Goal: Find specific page/section: Find specific page/section

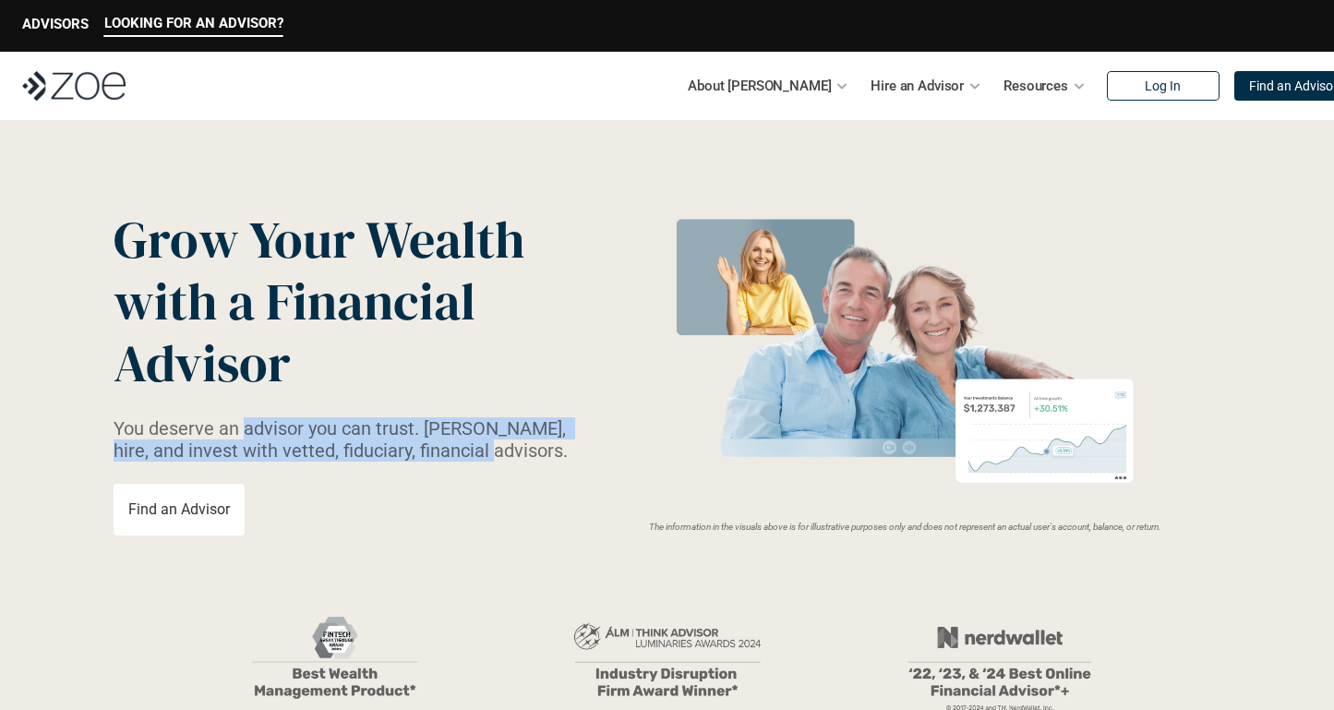
drag, startPoint x: 259, startPoint y: 422, endPoint x: 474, endPoint y: 468, distance: 219.9
click at [474, 468] on div "Grow Your Wealth with a Financial Advisor You deserve an advisor you can trust.…" at bounding box center [352, 372] width 476 height 327
click at [587, 476] on div "Grow Your Wealth with a Financial Advisor You deserve an advisor you can trust.…" at bounding box center [352, 372] width 476 height 327
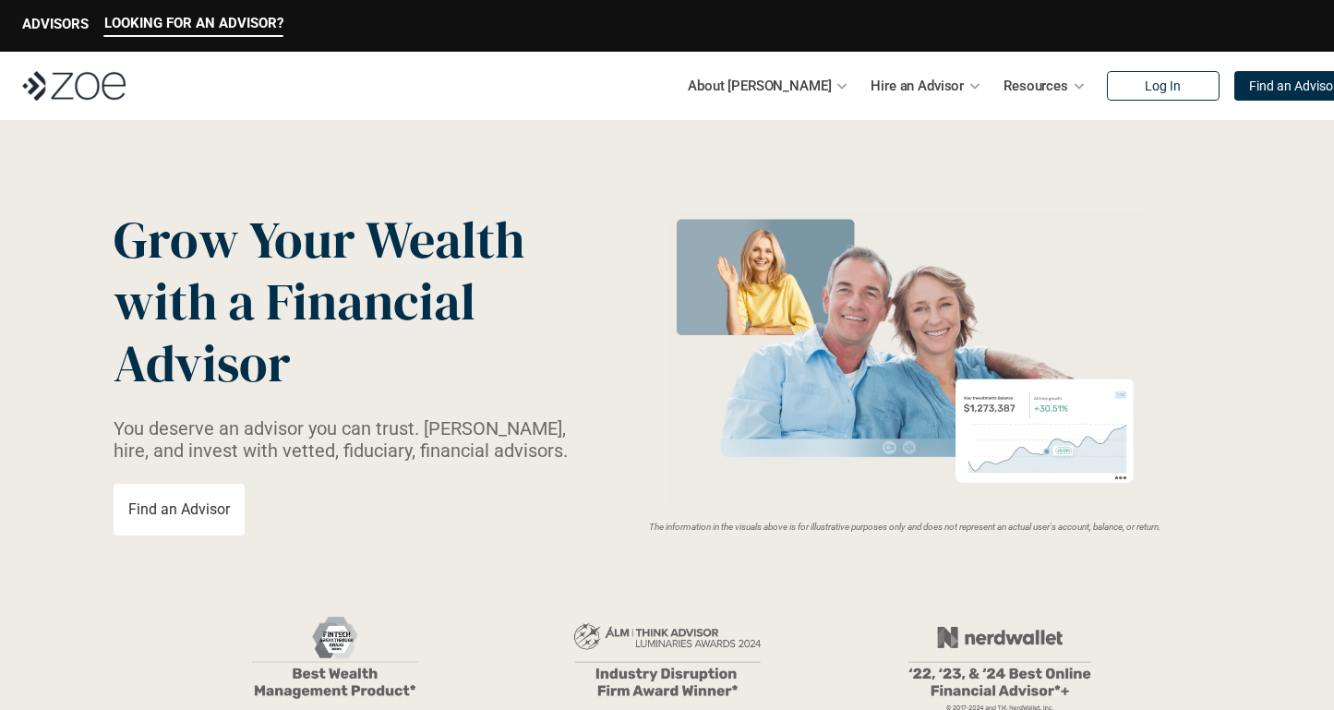
drag, startPoint x: 640, startPoint y: 522, endPoint x: 1170, endPoint y: 543, distance: 530.1
click at [1170, 543] on header "Grow Your Wealth with a Financial Advisor You deserve an advisor you can trust.…" at bounding box center [667, 528] width 1334 height 817
click at [1200, 584] on header "Grow Your Wealth with a Financial Advisor You deserve an advisor you can trust.…" at bounding box center [667, 528] width 1334 height 817
click at [1175, 563] on header "Grow Your Wealth with a Financial Advisor You deserve an advisor you can trust.…" at bounding box center [667, 528] width 1334 height 817
click at [1193, 532] on p "The information in the visuals above is for illustrative purposes only and does…" at bounding box center [905, 526] width 631 height 11
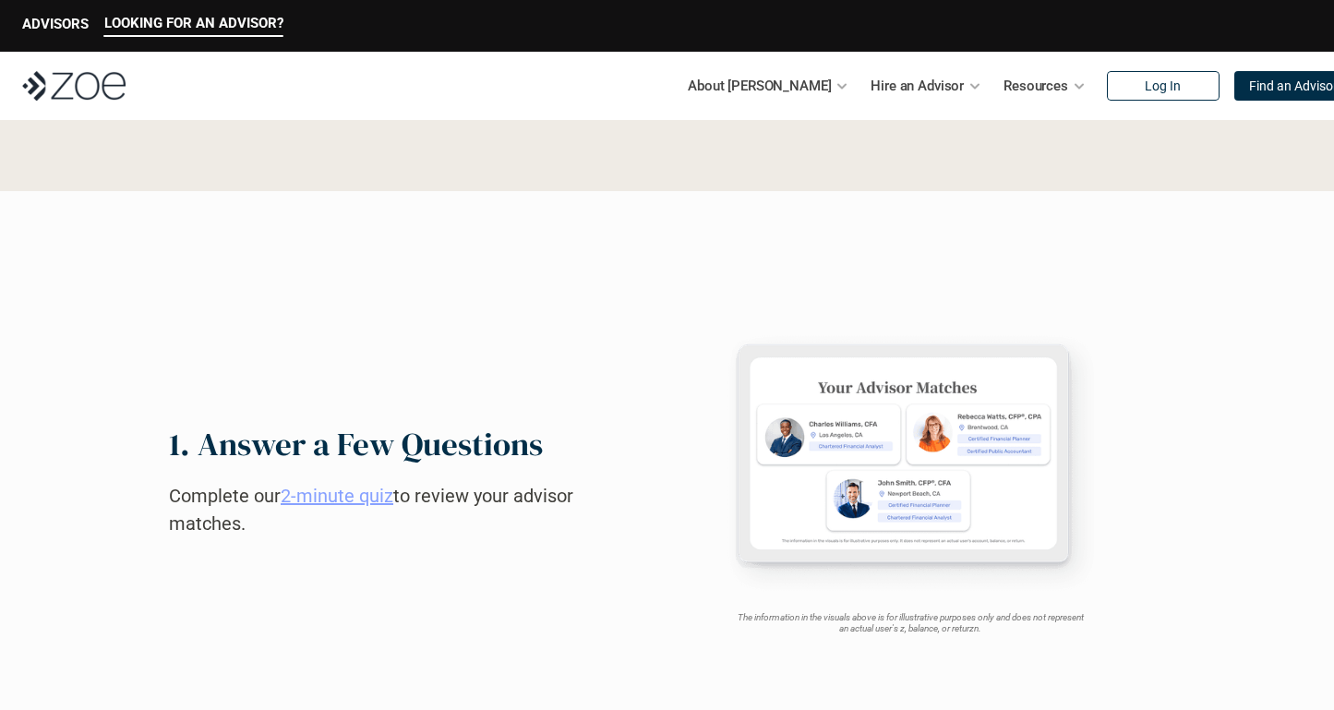
scroll to position [712, 0]
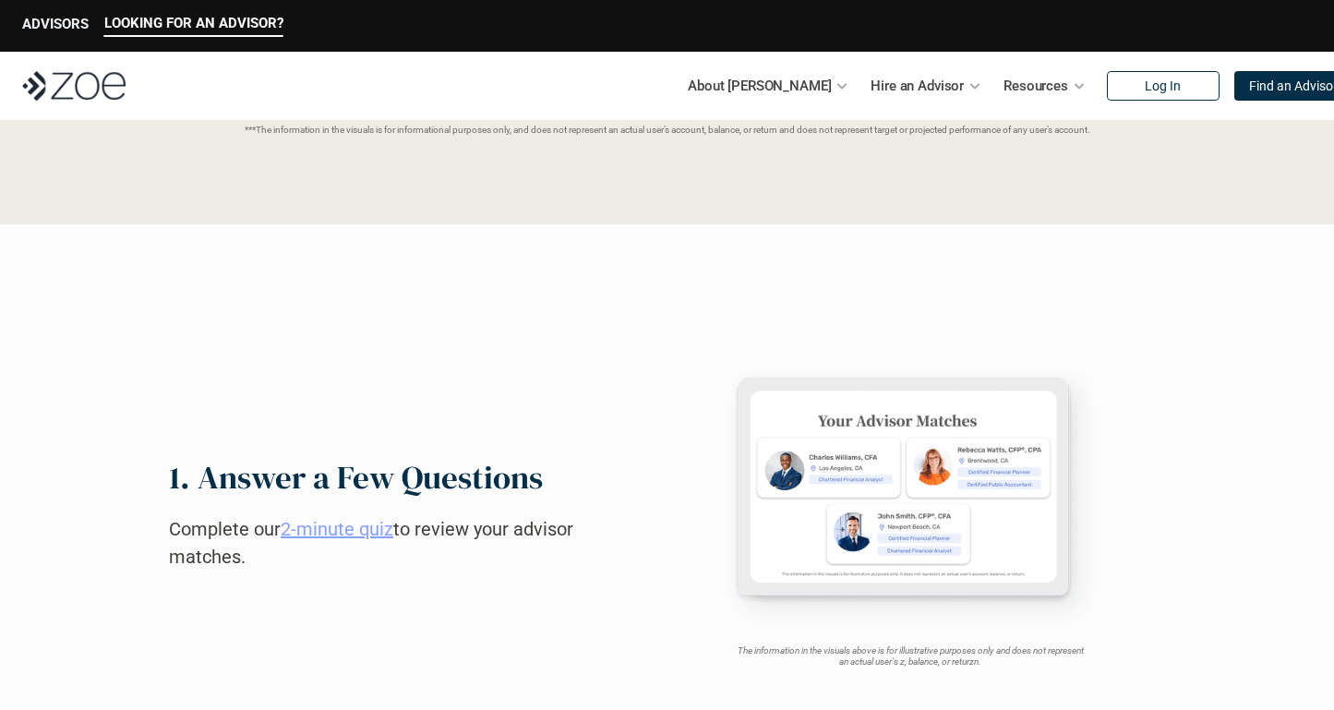
click at [73, 30] on p "ADVISORS" at bounding box center [55, 24] width 66 height 17
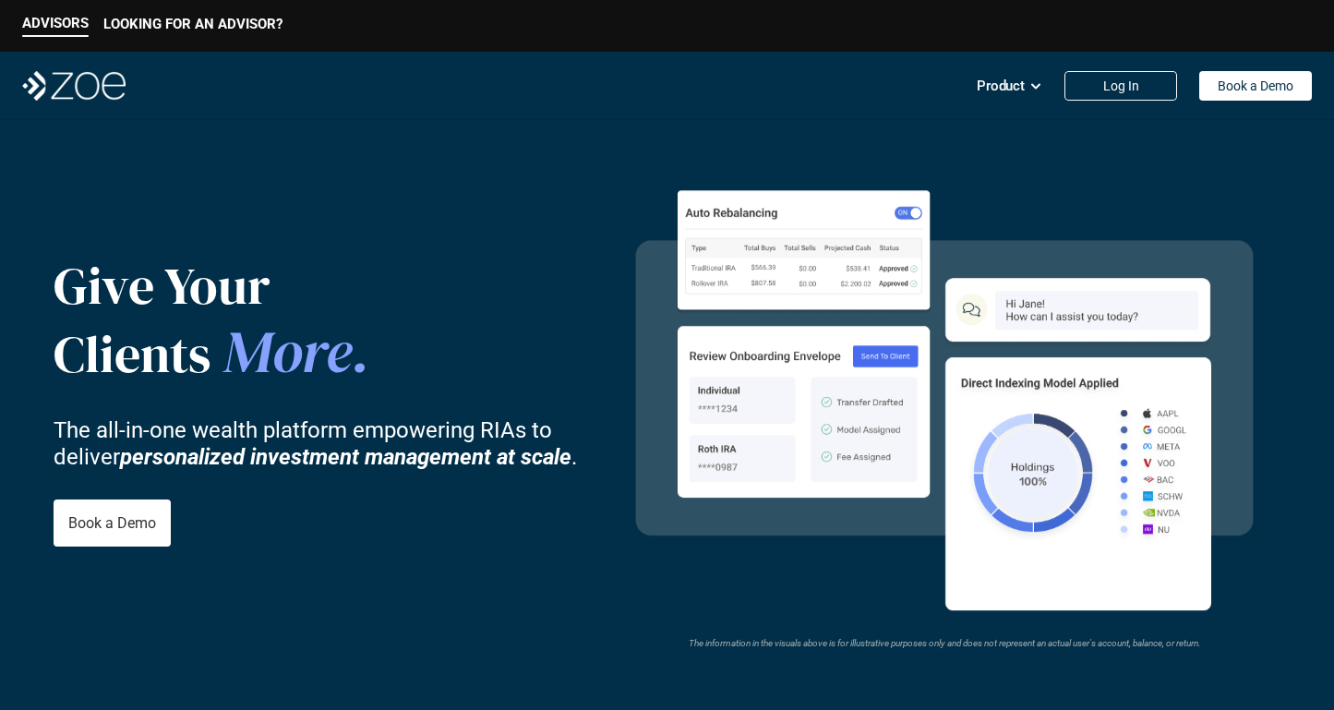
click at [75, 90] on img at bounding box center [73, 86] width 103 height 30
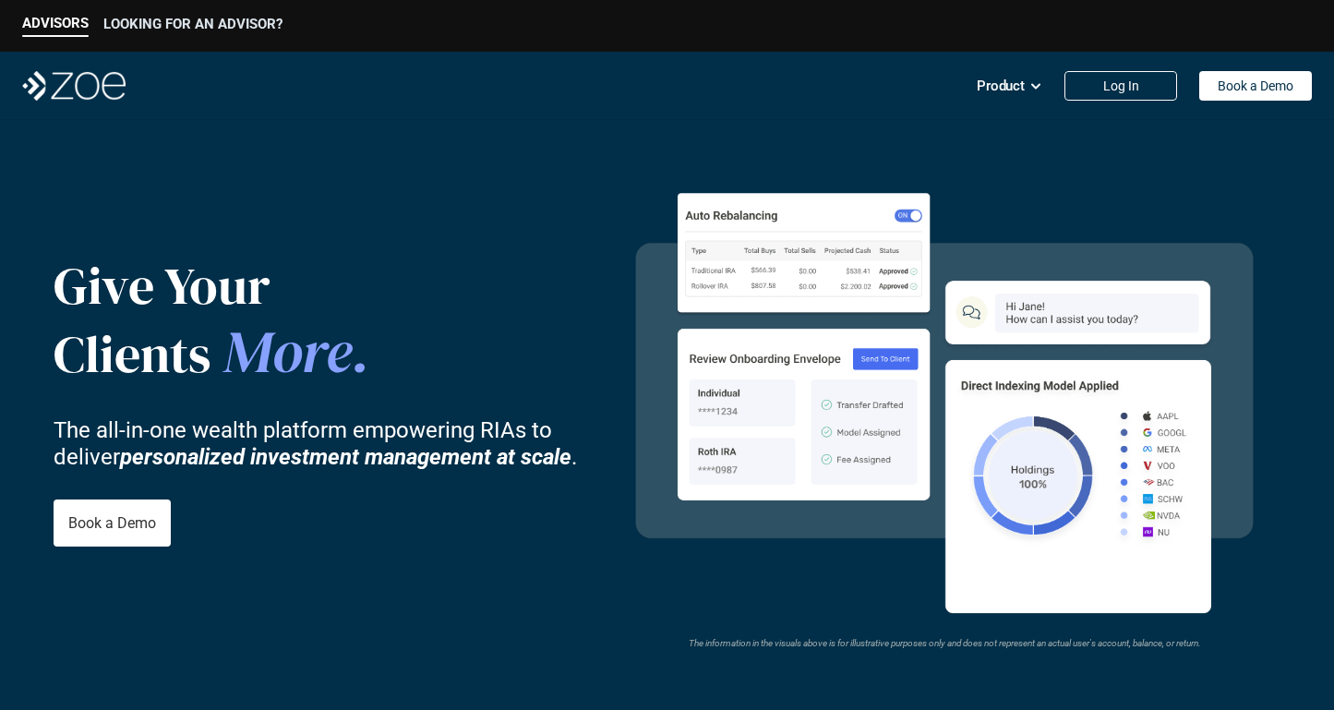
click at [162, 18] on p "LOOKING FOR AN ADVISOR?" at bounding box center [192, 24] width 179 height 17
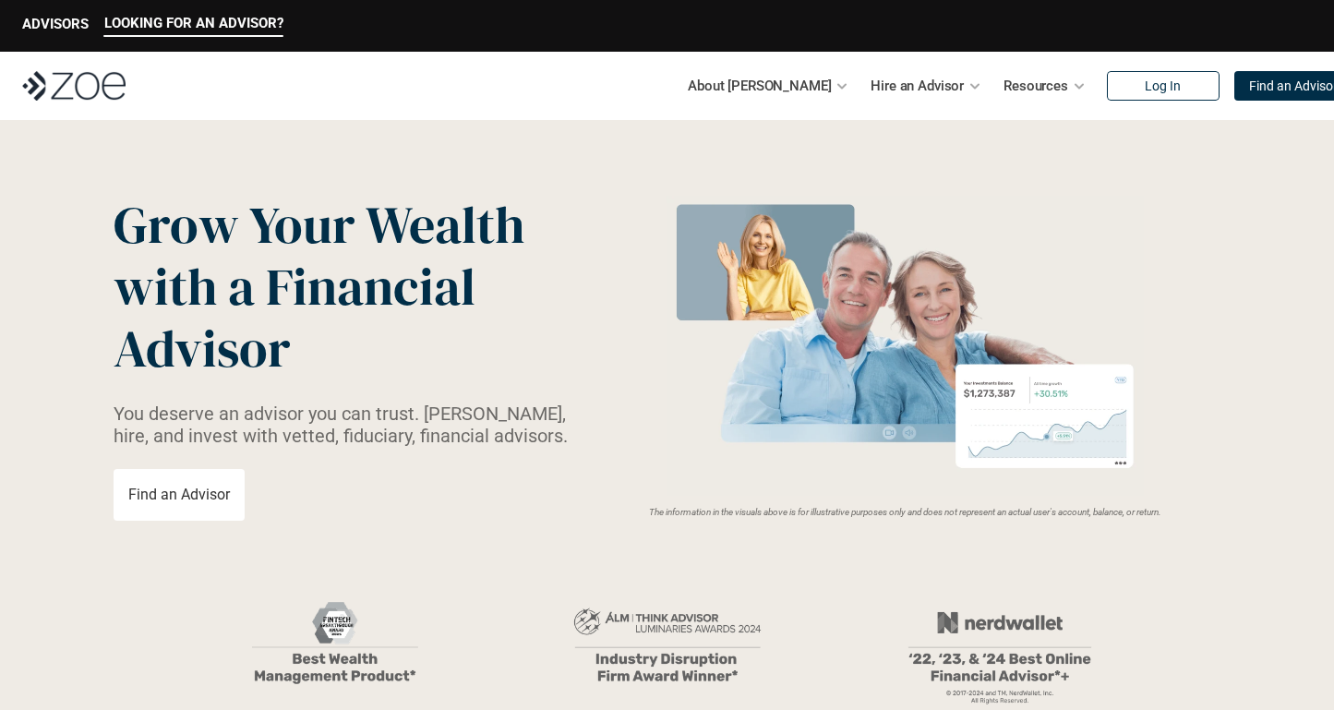
scroll to position [35, 0]
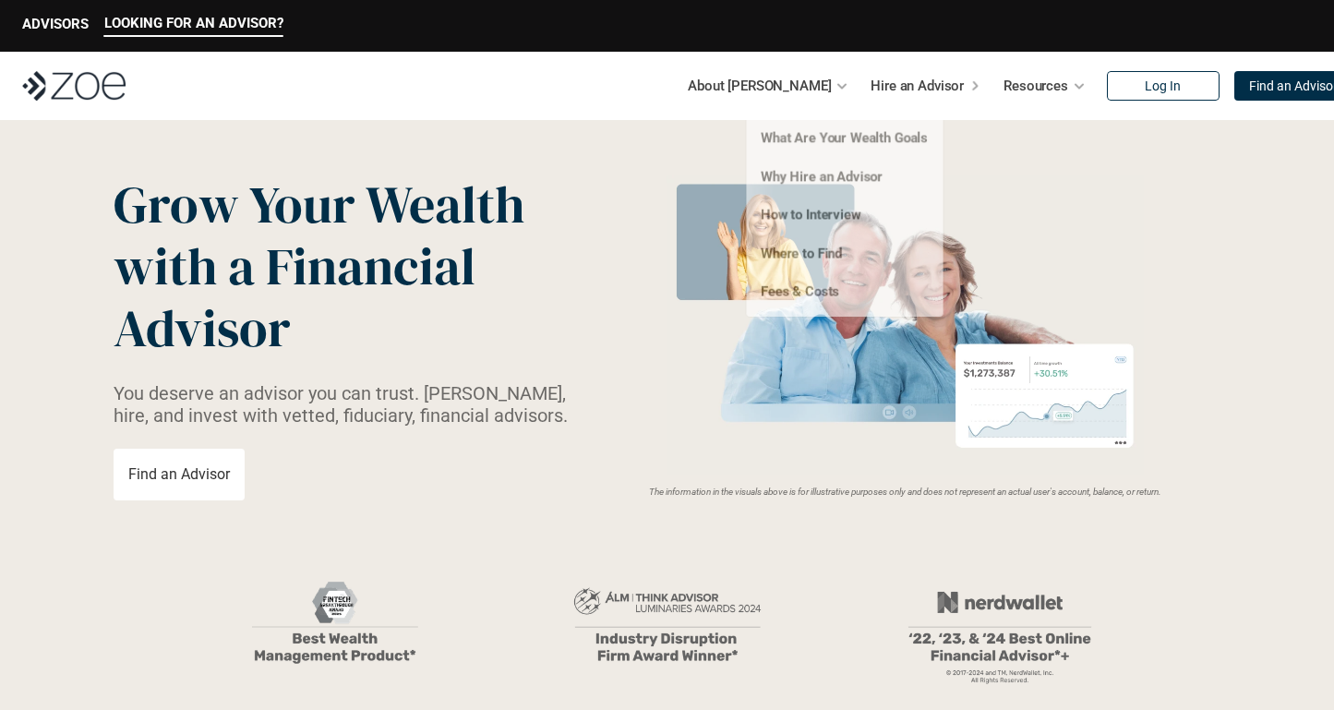
click at [905, 89] on p "Hire an Advisor" at bounding box center [916, 86] width 93 height 28
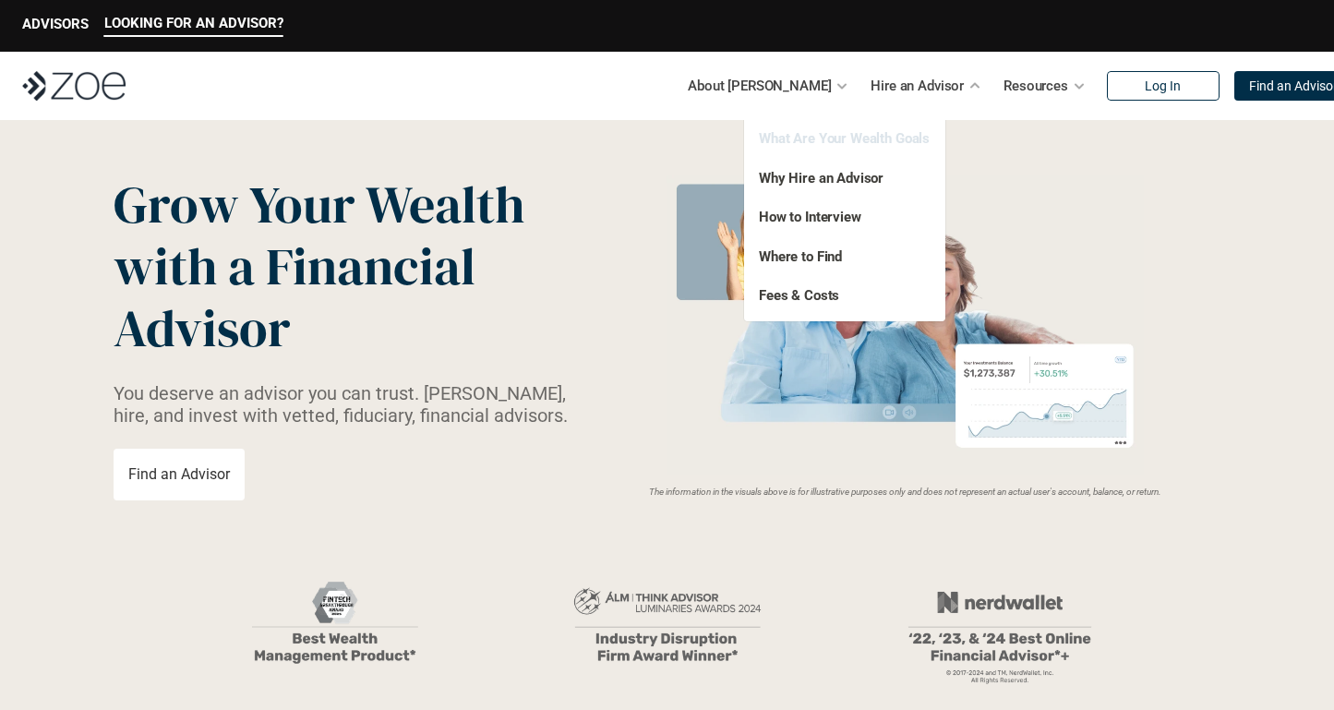
click at [899, 138] on link "What Are Your Wealth Goals" at bounding box center [844, 138] width 171 height 17
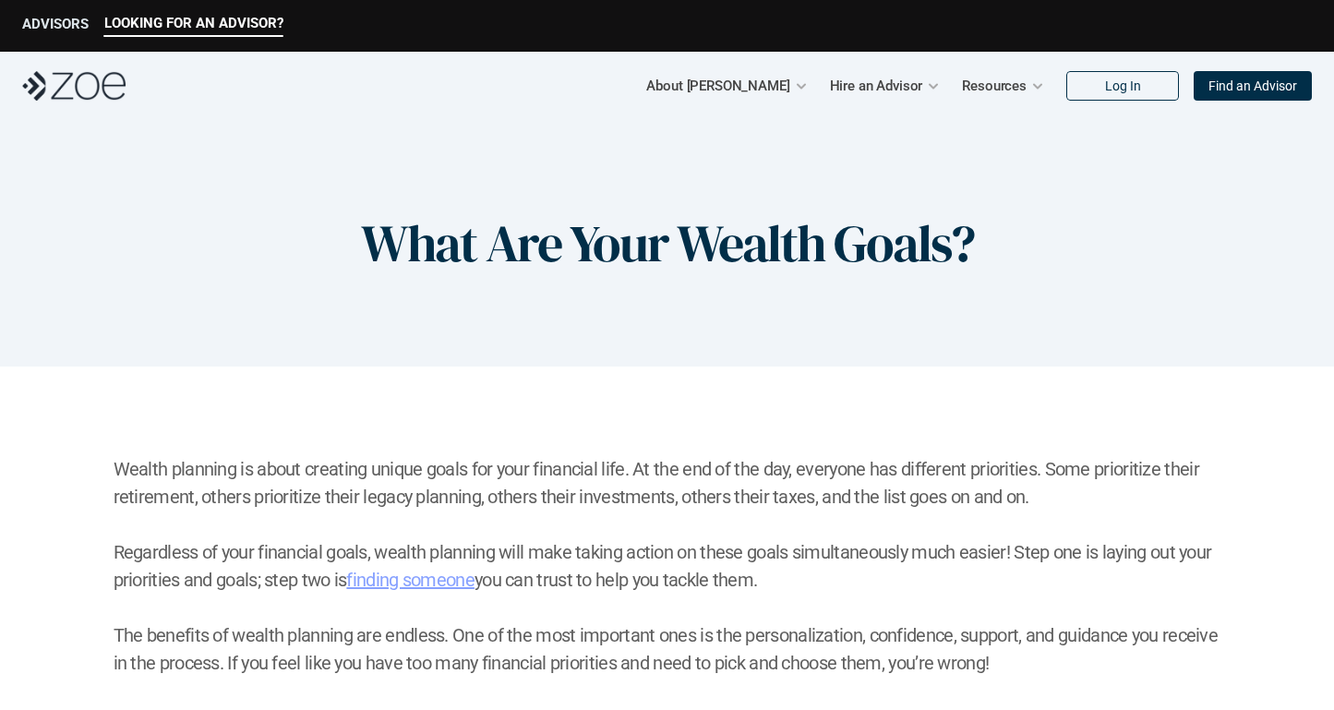
click at [43, 30] on p "ADVISORS" at bounding box center [55, 24] width 66 height 17
